Goal: Task Accomplishment & Management: Manage account settings

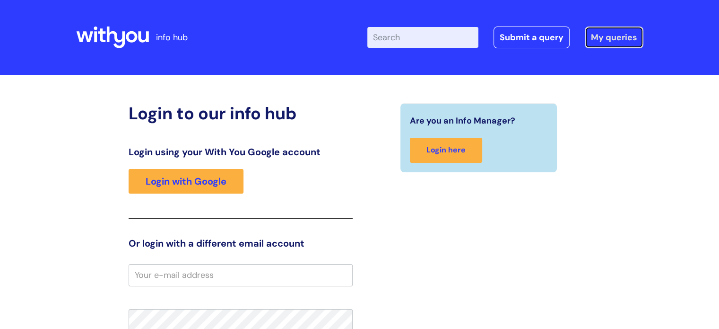
click at [595, 43] on link "My queries" at bounding box center [614, 37] width 59 height 22
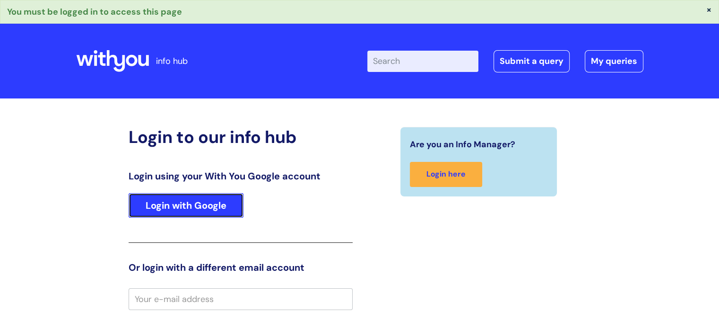
click at [152, 208] on link "Login with Google" at bounding box center [186, 205] width 115 height 25
